Goal: Task Accomplishment & Management: Manage account settings

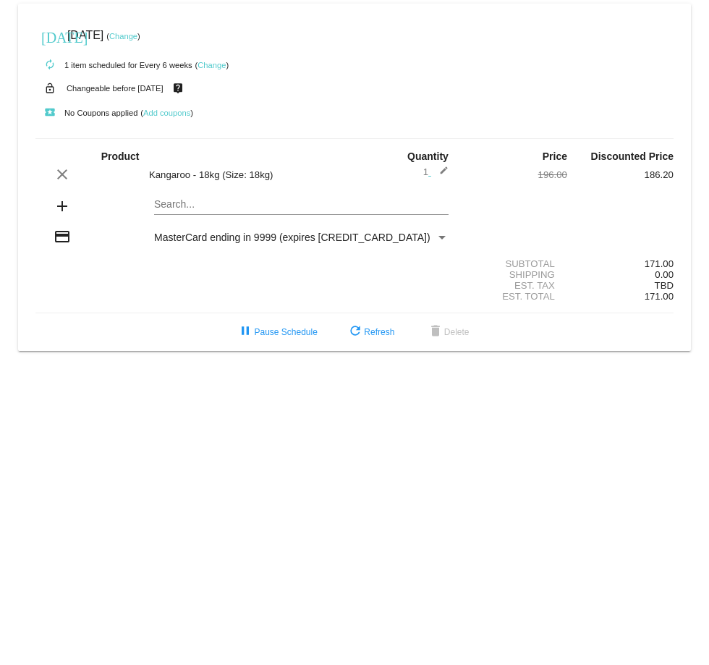
click at [138, 38] on link "Change" at bounding box center [123, 36] width 28 height 9
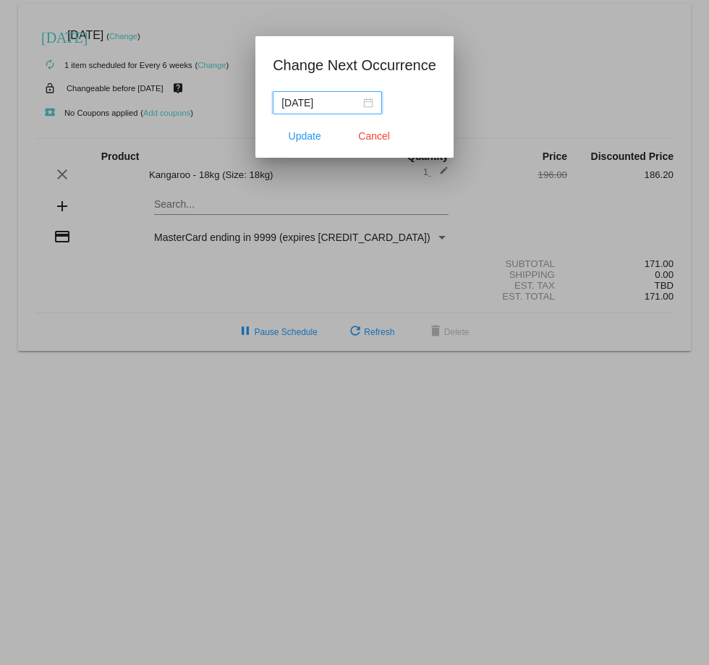
click at [364, 101] on div "[DATE]" at bounding box center [328, 103] width 92 height 16
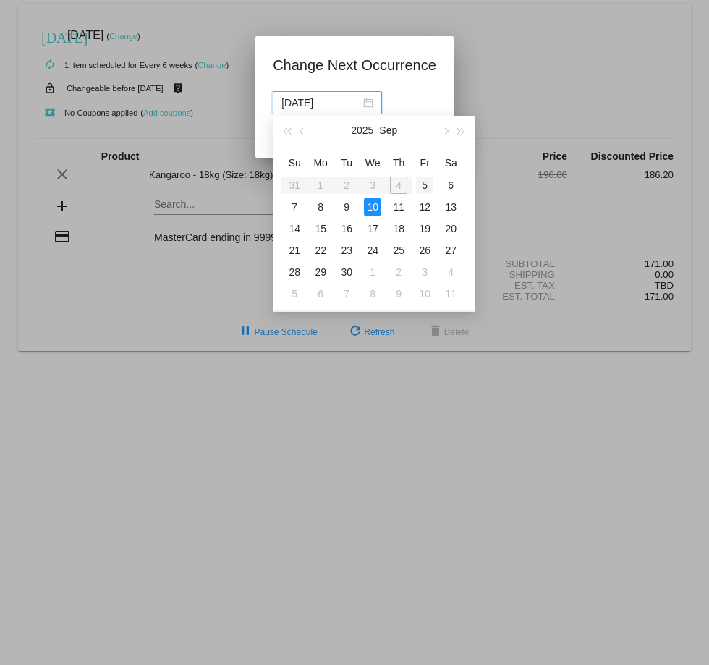
click at [422, 185] on div "5" at bounding box center [424, 185] width 17 height 17
type input "[DATE]"
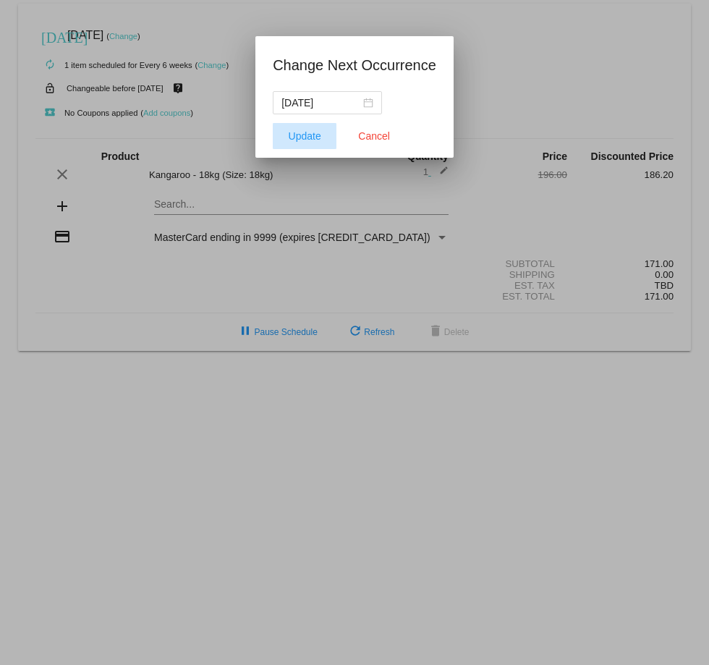
click at [300, 133] on span "Update" at bounding box center [305, 136] width 33 height 12
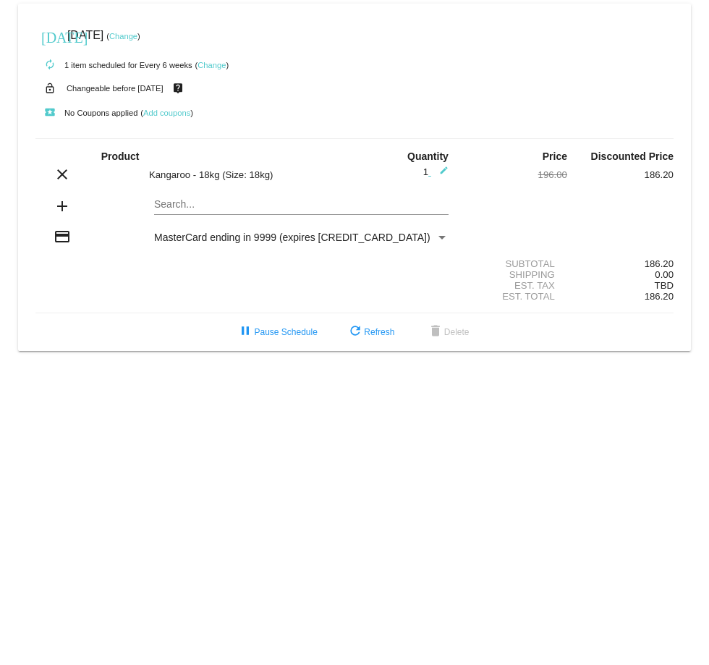
click at [211, 65] on link "Change" at bounding box center [212, 65] width 28 height 9
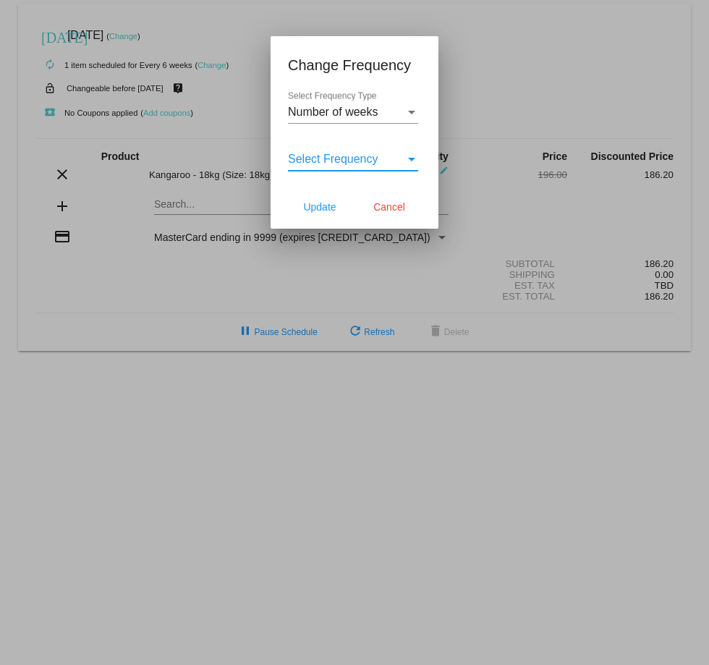
click at [373, 157] on span "Select Frequency" at bounding box center [333, 159] width 90 height 12
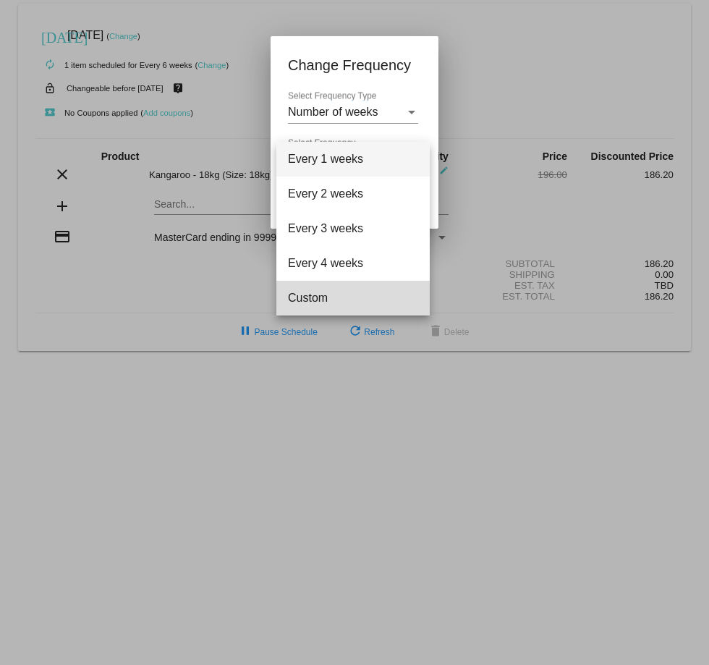
click at [316, 300] on span "Custom" at bounding box center [353, 298] width 130 height 35
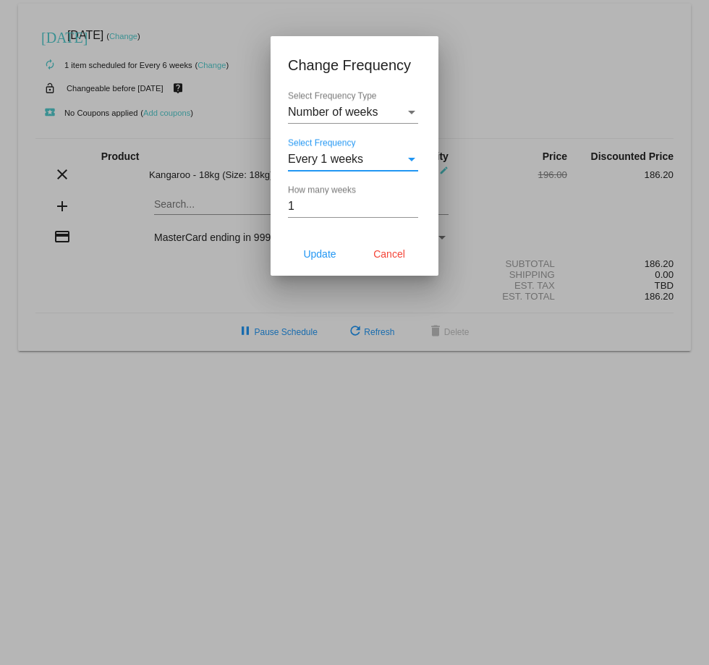
click at [413, 203] on input "1" at bounding box center [353, 206] width 130 height 13
click at [413, 203] on input "2" at bounding box center [353, 206] width 130 height 13
click at [413, 203] on input "3" at bounding box center [353, 206] width 130 height 13
click at [413, 203] on input "4" at bounding box center [353, 206] width 130 height 13
type input "5"
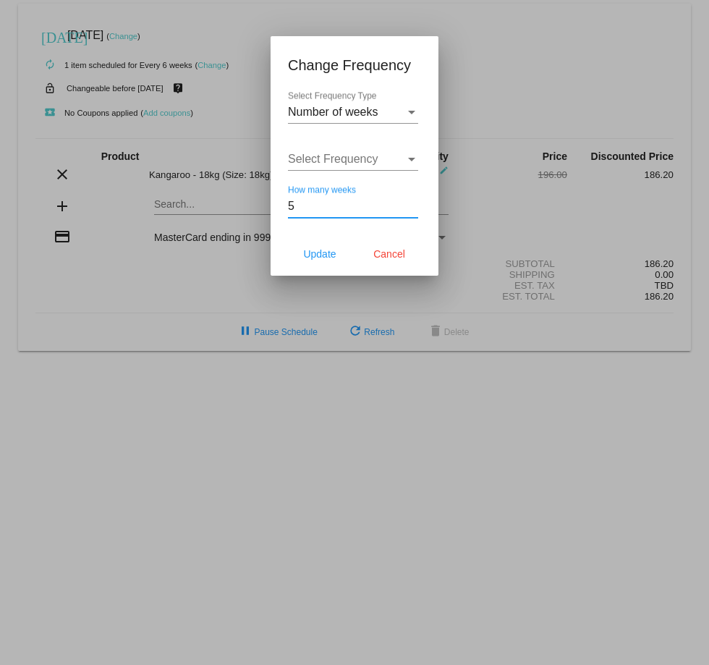
click at [413, 203] on input "5" at bounding box center [353, 206] width 130 height 13
click at [313, 256] on span "Update" at bounding box center [319, 254] width 33 height 12
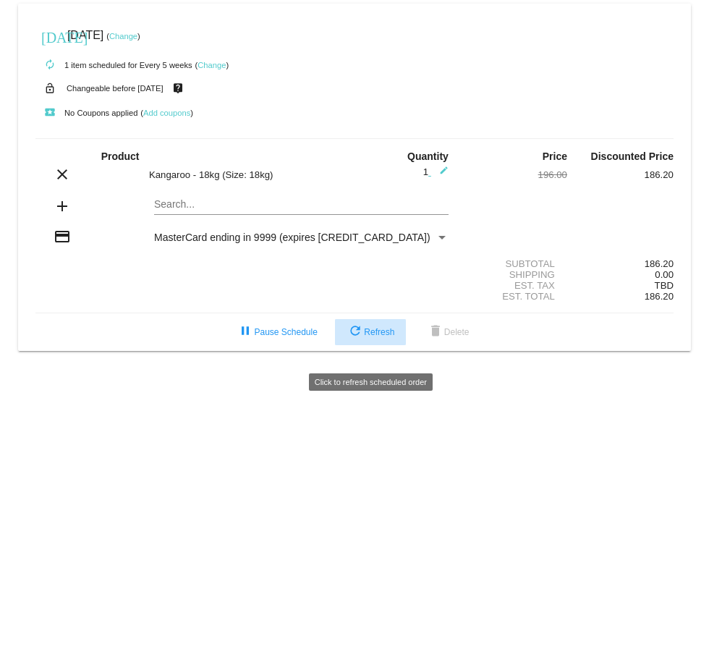
click at [366, 337] on span "refresh Refresh" at bounding box center [371, 332] width 48 height 10
click at [444, 240] on div "Payment Method" at bounding box center [442, 238] width 7 height 4
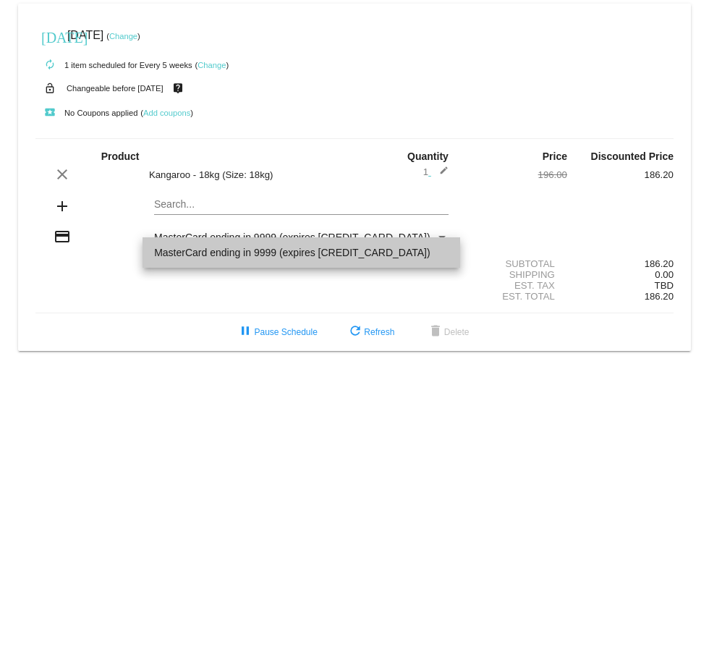
click at [248, 255] on span "MasterCard ending in 9999 (expires [CREDIT_CARD_DATA])" at bounding box center [301, 252] width 295 height 30
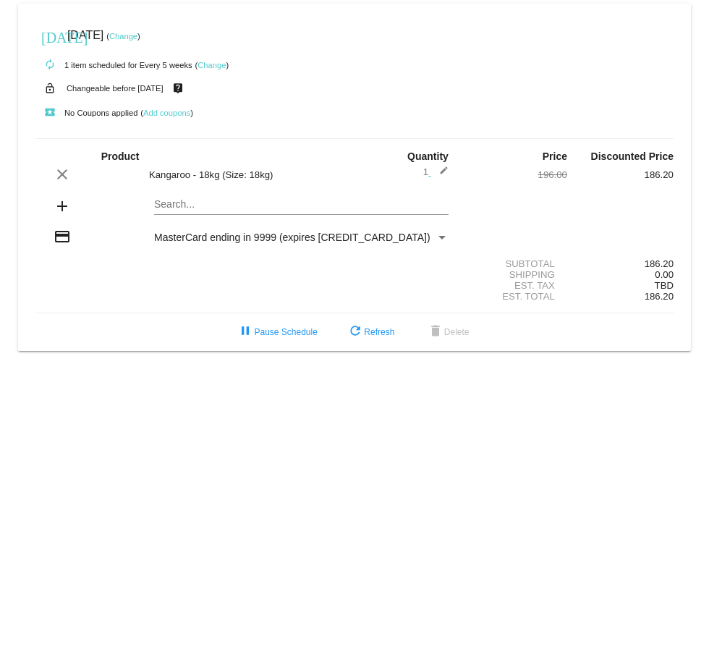
click at [57, 245] on mat-icon "credit_card" at bounding box center [62, 236] width 17 height 17
click at [439, 243] on div "Payment Method" at bounding box center [442, 238] width 13 height 12
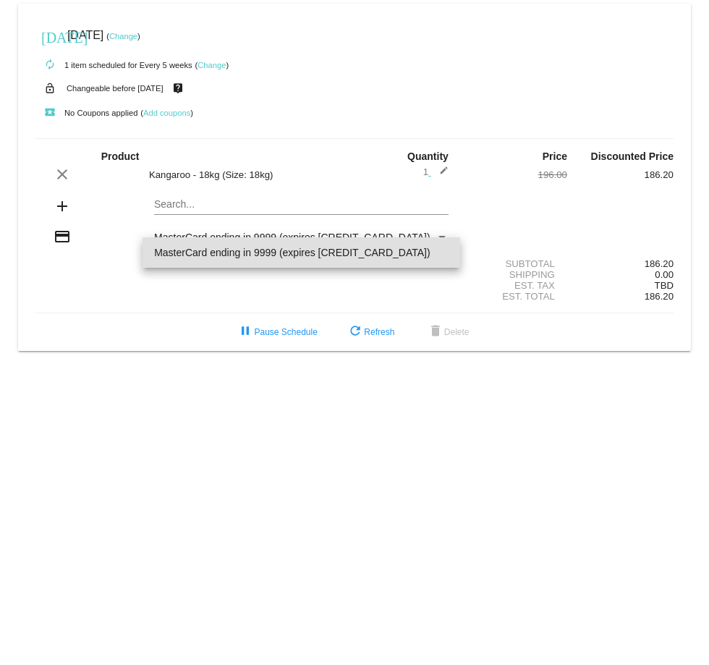
click at [442, 250] on span "MasterCard ending in 9999 (expires [CREDIT_CARD_DATA])" at bounding box center [301, 252] width 295 height 30
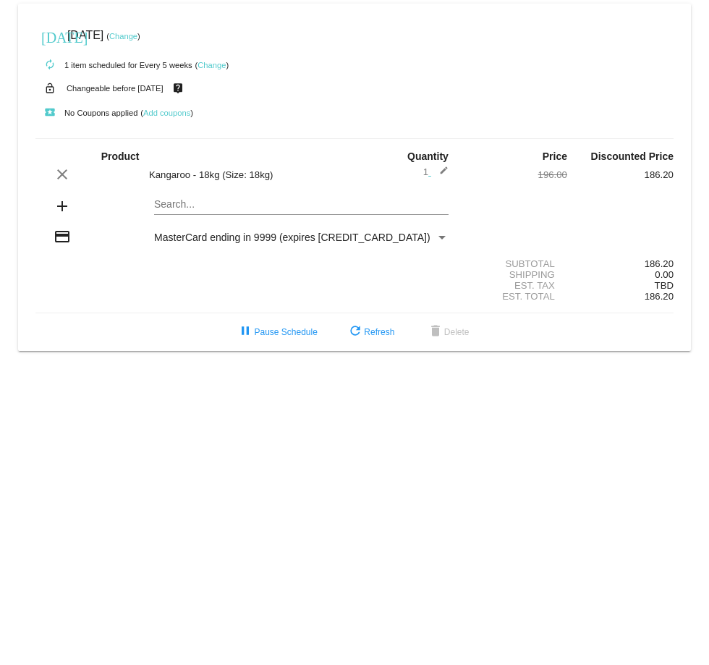
click at [245, 243] on span "MasterCard ending in 9999 (expires [CREDIT_CARD_DATA])" at bounding box center [292, 238] width 276 height 12
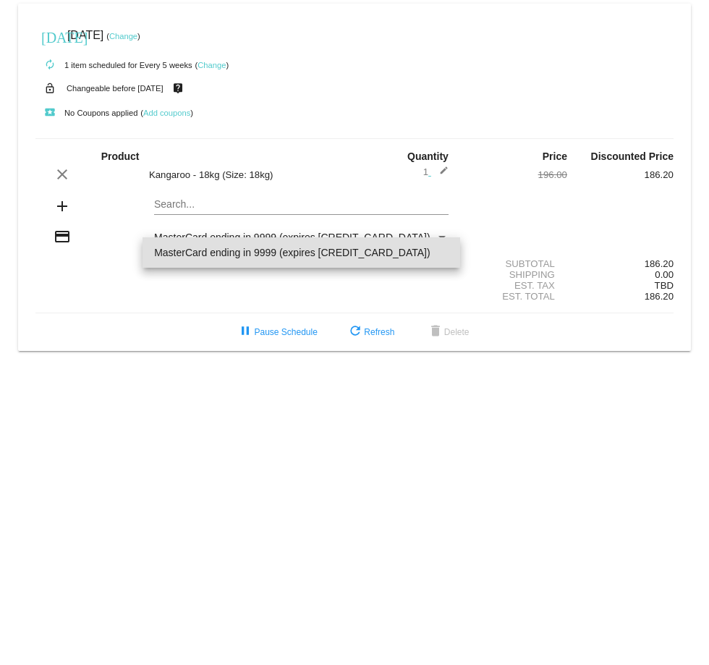
click at [61, 251] on div at bounding box center [354, 332] width 709 height 665
